Goal: Transaction & Acquisition: Purchase product/service

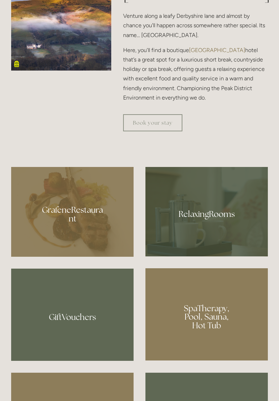
scroll to position [404, 0]
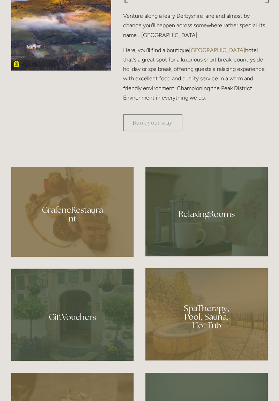
click at [139, 131] on link "Book your stay" at bounding box center [152, 122] width 59 height 17
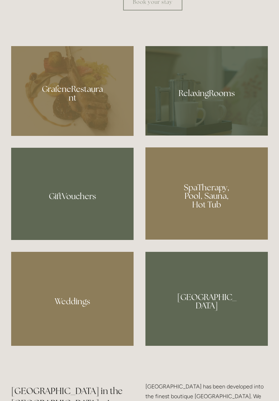
scroll to position [525, 0]
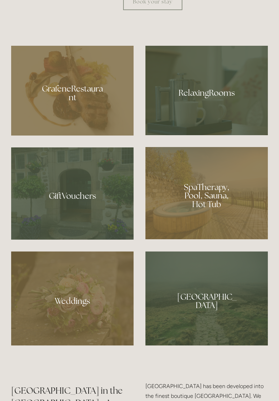
click at [186, 239] on div at bounding box center [207, 193] width 123 height 92
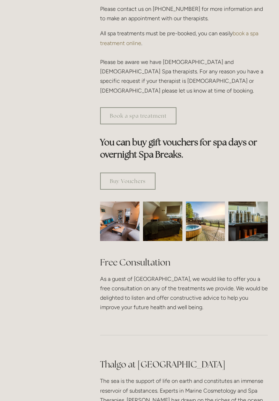
scroll to position [358, 0]
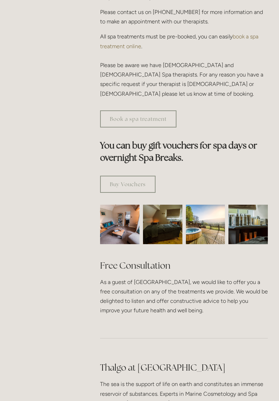
click at [118, 176] on link "Buy Vouchers" at bounding box center [128, 184] width 56 height 17
